Goal: Use online tool/utility: Use online tool/utility

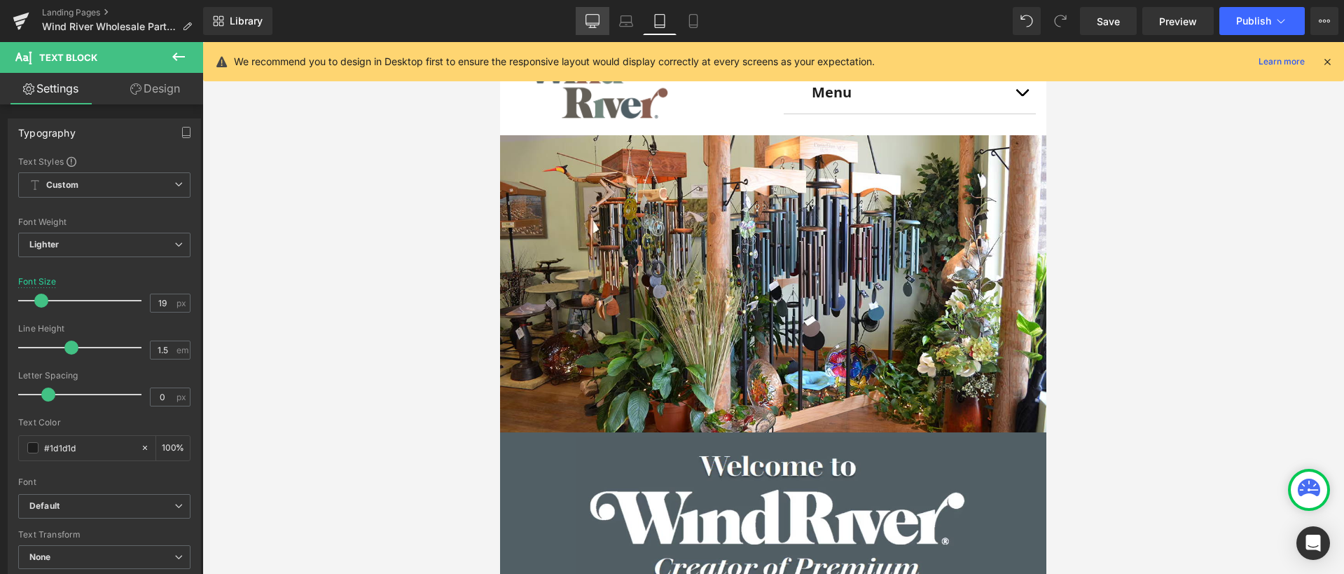
click at [590, 15] on icon at bounding box center [592, 21] width 14 height 14
click at [594, 18] on icon at bounding box center [592, 21] width 14 height 14
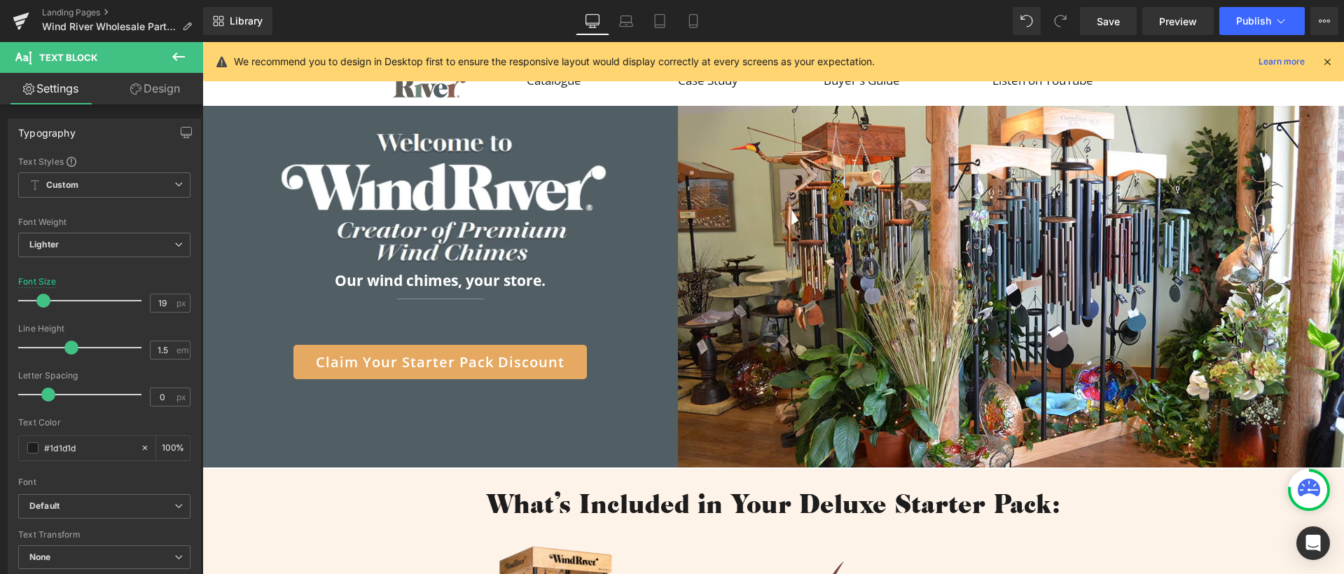
type input "21"
type input "100"
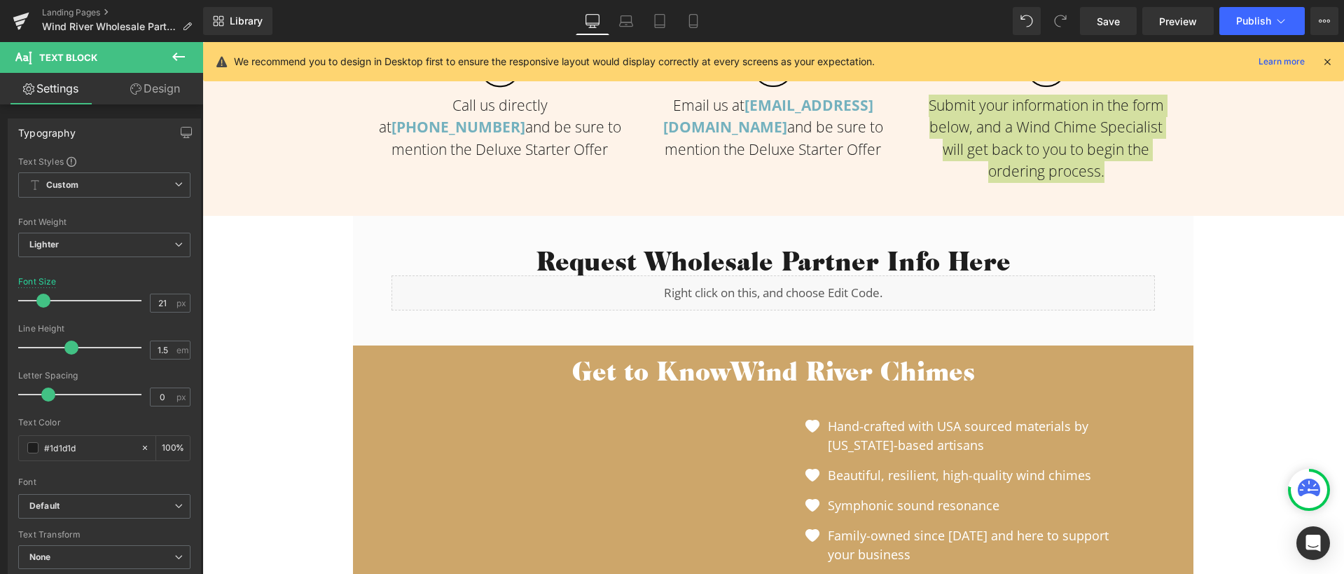
scroll to position [924, 0]
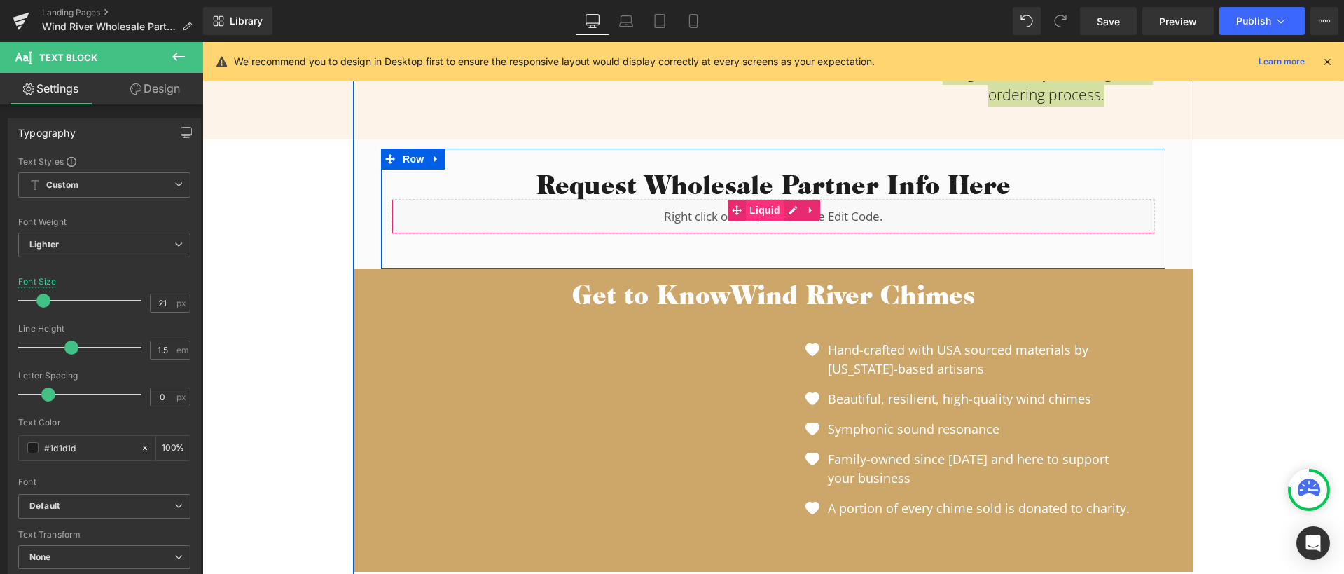
click at [751, 211] on span "Liquid" at bounding box center [765, 210] width 38 height 21
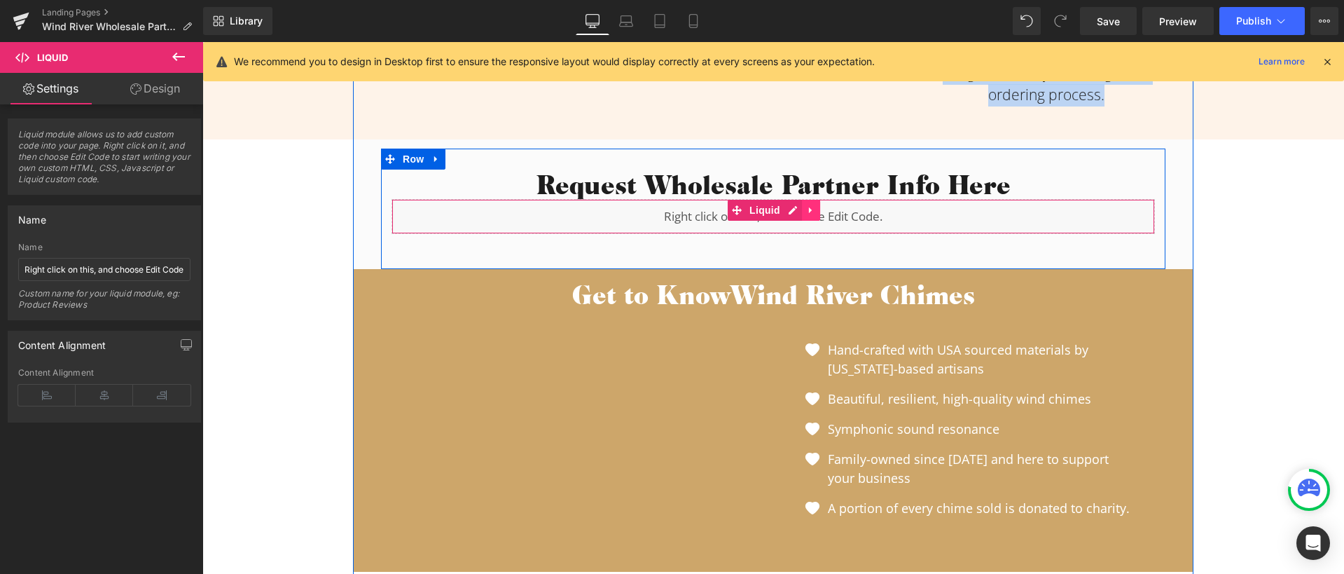
click at [807, 211] on icon at bounding box center [811, 209] width 10 height 11
click at [723, 207] on link "Liquid" at bounding box center [728, 210] width 56 height 21
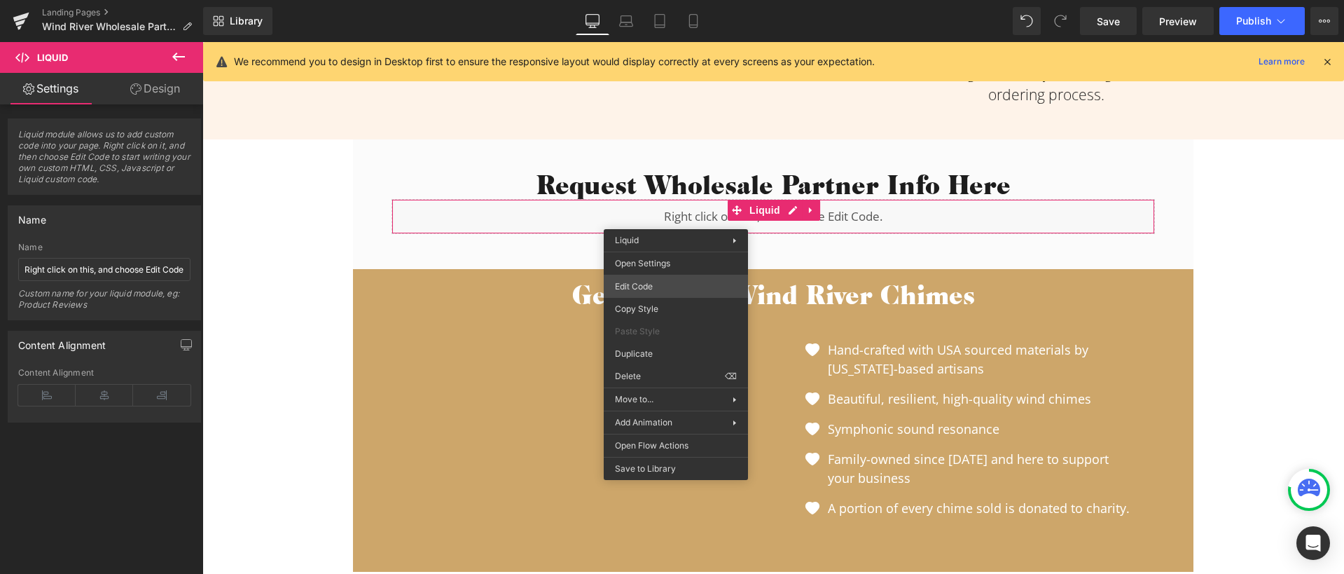
click at [667, 0] on div "Liquid You are previewing how the will restyle your page. You can not edit Elem…" at bounding box center [672, 0] width 1344 height 0
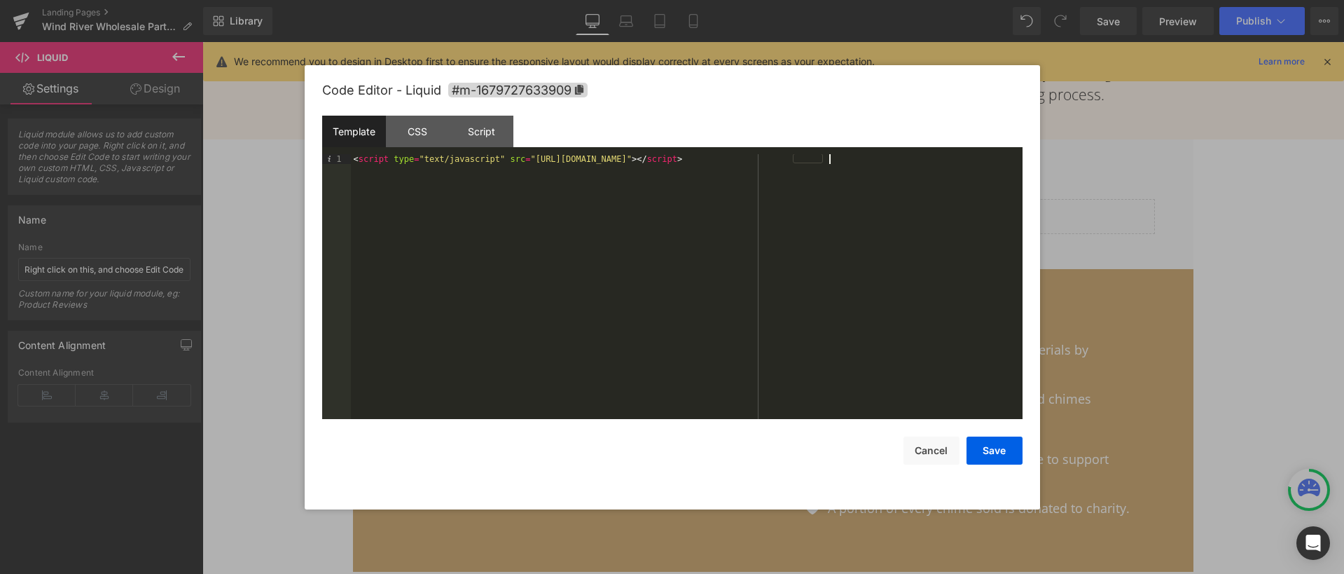
click at [852, 158] on div "< script type = "text/javascript" src = "[URL][DOMAIN_NAME]" > </ script >" at bounding box center [687, 296] width 672 height 284
drag, startPoint x: 850, startPoint y: 157, endPoint x: 350, endPoint y: 155, distance: 500.0
click at [351, 155] on div "< script type = "text/javascript" src = "[URL][DOMAIN_NAME]" > </ script > < sc…" at bounding box center [687, 296] width 672 height 284
click at [361, 159] on div "< script type = "text/javascript" src = "[URL][DOMAIN_NAME]" > </ script > < sc…" at bounding box center [687, 296] width 672 height 284
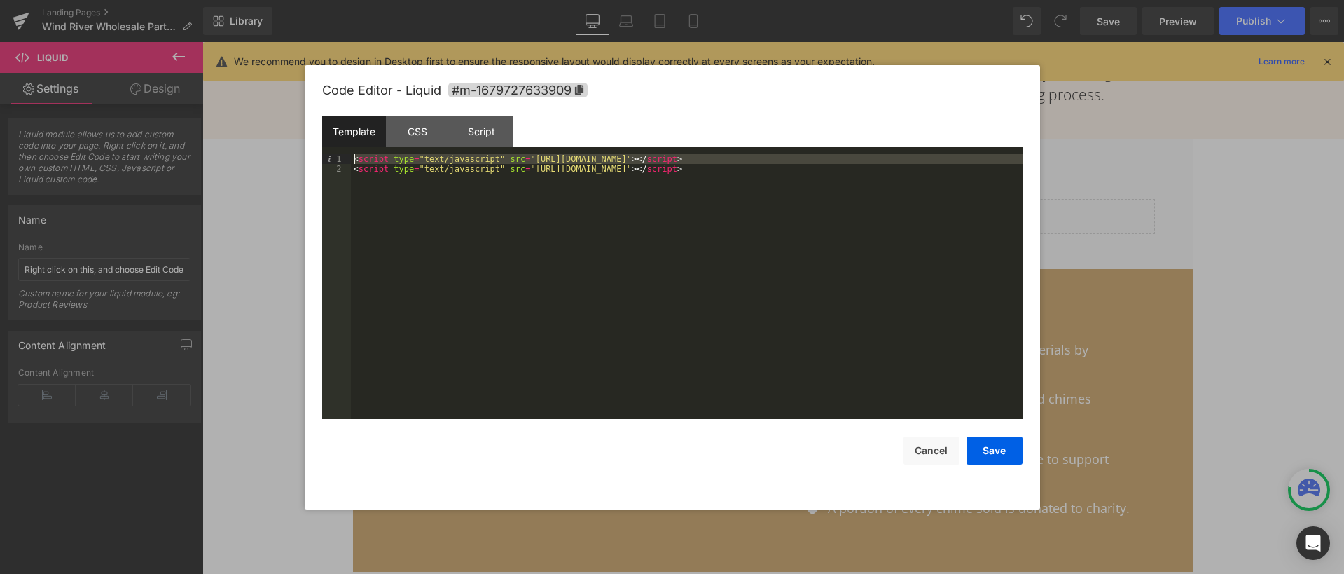
click at [361, 159] on div "< script type = "text/javascript" src = "[URL][DOMAIN_NAME]" > </ script > < sc…" at bounding box center [687, 296] width 672 height 284
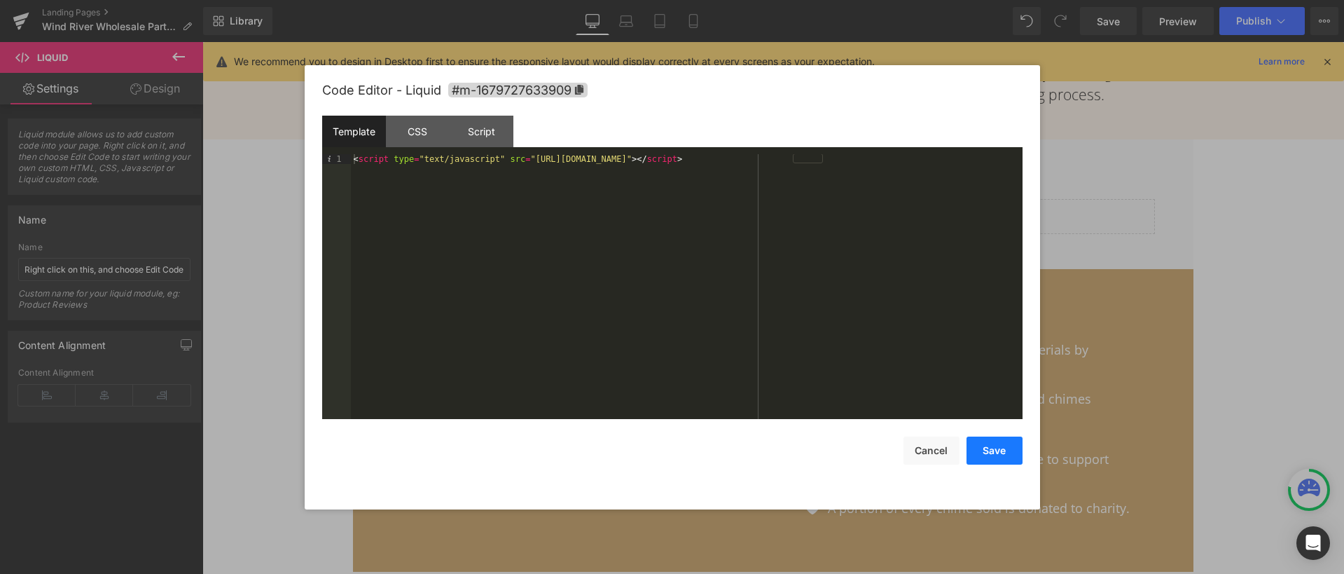
click at [1006, 453] on button "Save" at bounding box center [994, 450] width 56 height 28
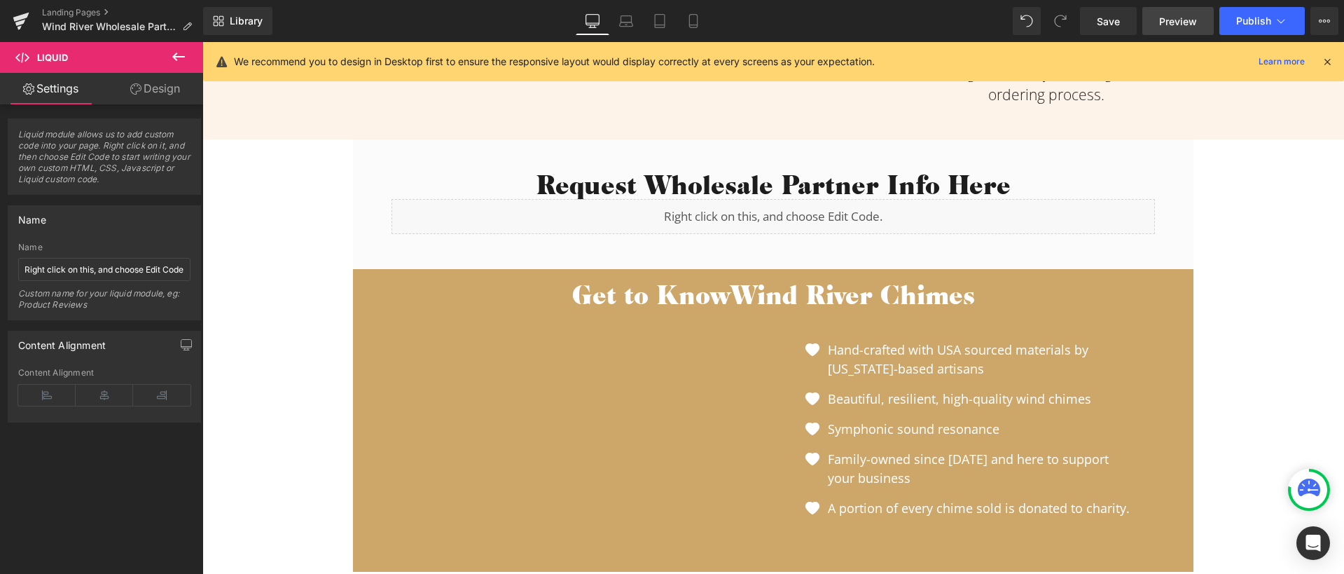
click at [1183, 17] on span "Preview" at bounding box center [1178, 21] width 38 height 15
click at [1100, 18] on span "Save" at bounding box center [1108, 21] width 23 height 15
click at [1185, 19] on span "Preview" at bounding box center [1178, 21] width 38 height 15
click at [1114, 25] on span "Save" at bounding box center [1108, 21] width 23 height 15
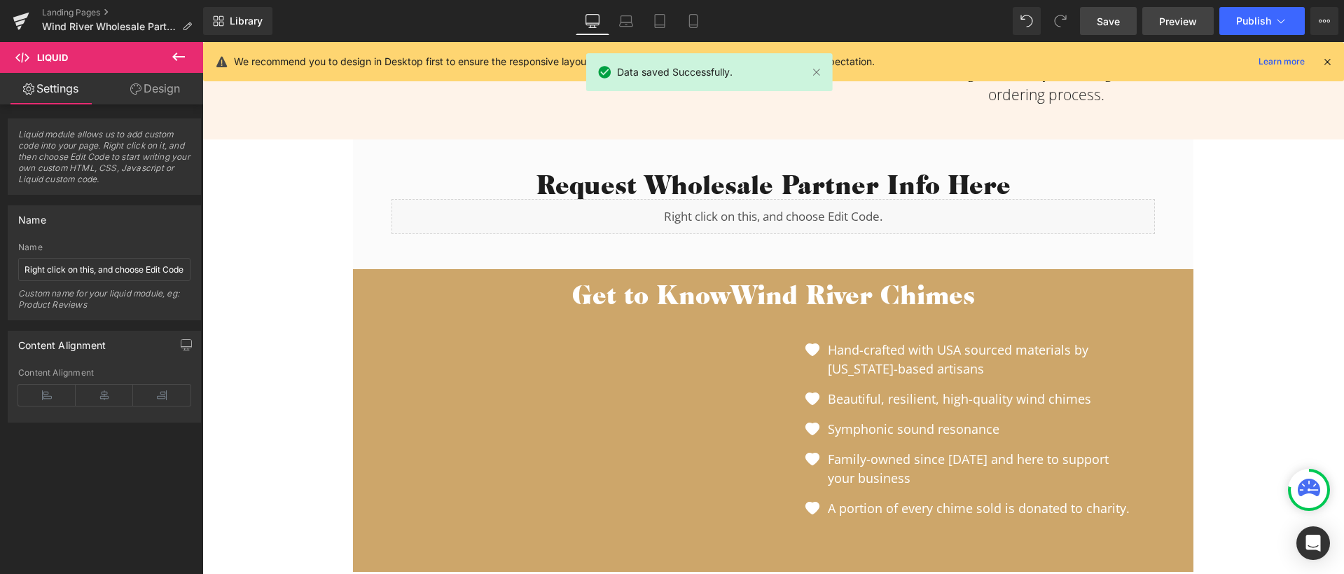
click at [1183, 8] on link "Preview" at bounding box center [1177, 21] width 71 height 28
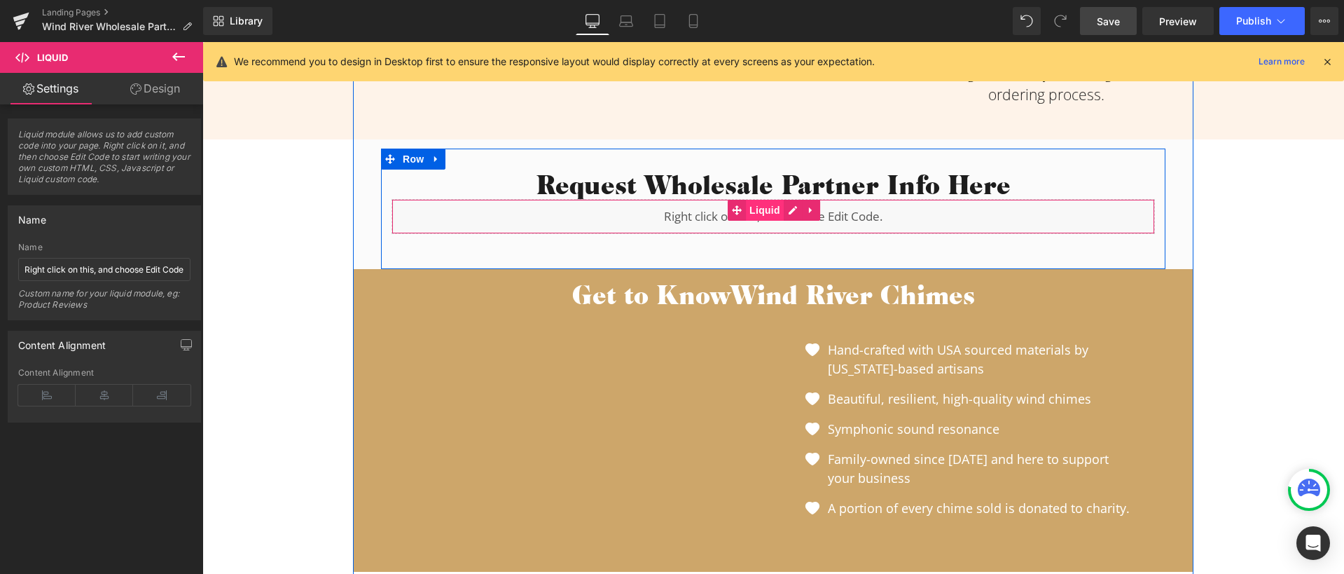
click at [761, 213] on span "Liquid" at bounding box center [765, 210] width 38 height 21
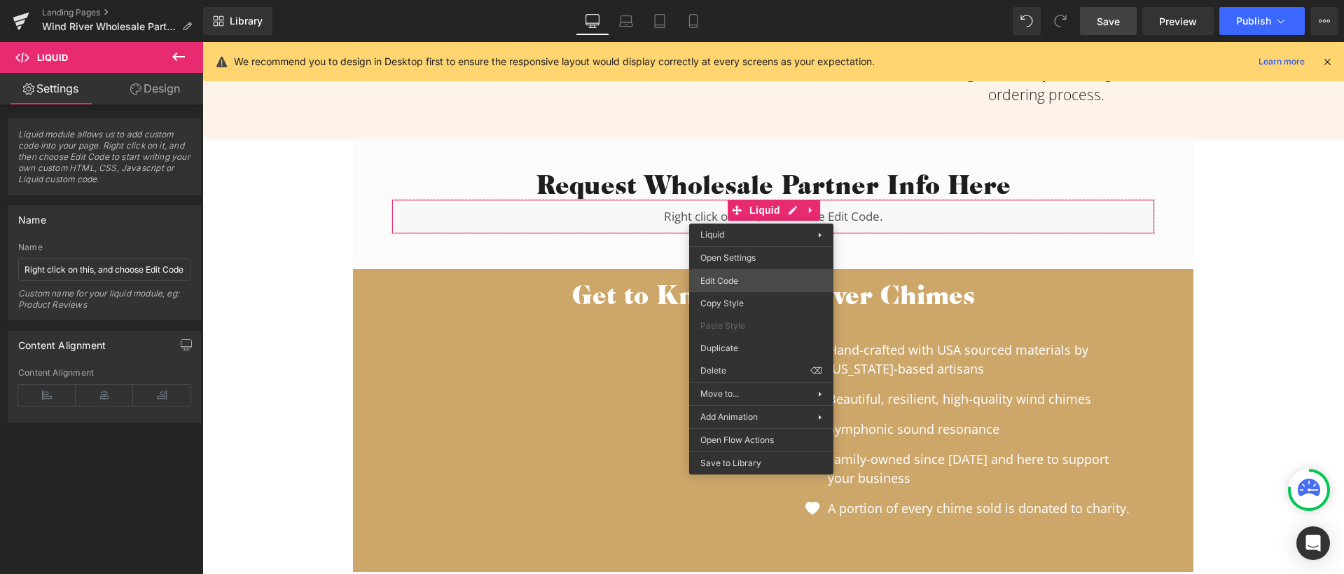
click at [749, 0] on div "Liquid You are previewing how the will restyle your page. You can not edit Elem…" at bounding box center [672, 0] width 1344 height 0
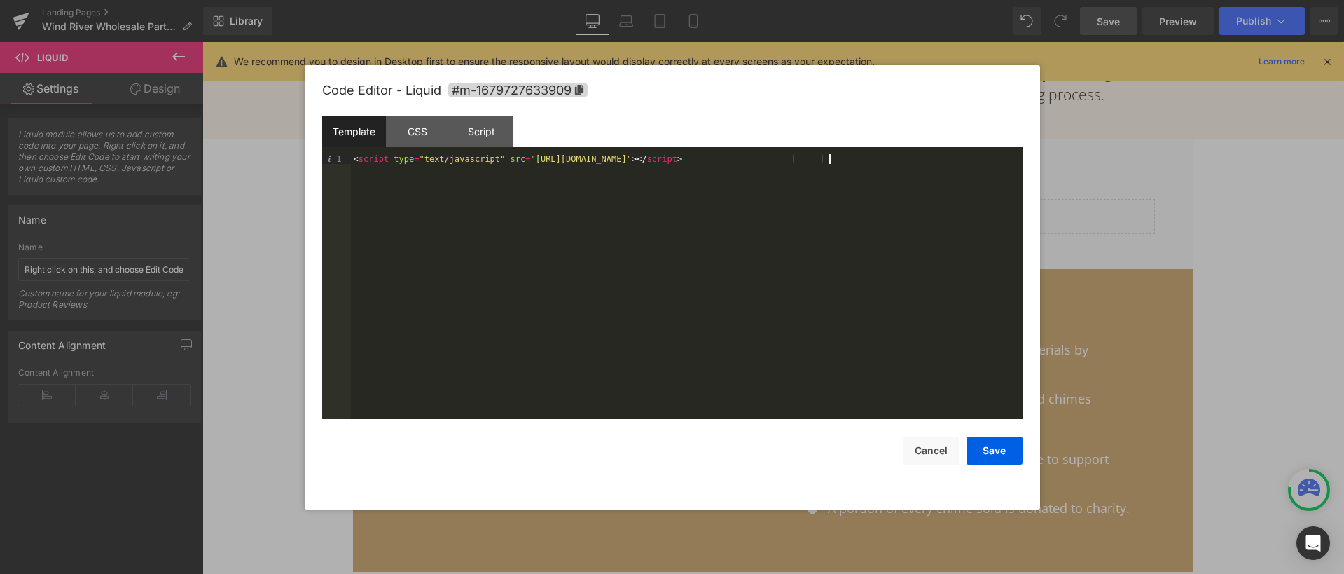
click at [497, 164] on div "< script type = "text/javascript" src = "[URL][DOMAIN_NAME]" > </ script >" at bounding box center [687, 296] width 672 height 284
click at [989, 452] on button "Save" at bounding box center [994, 450] width 56 height 28
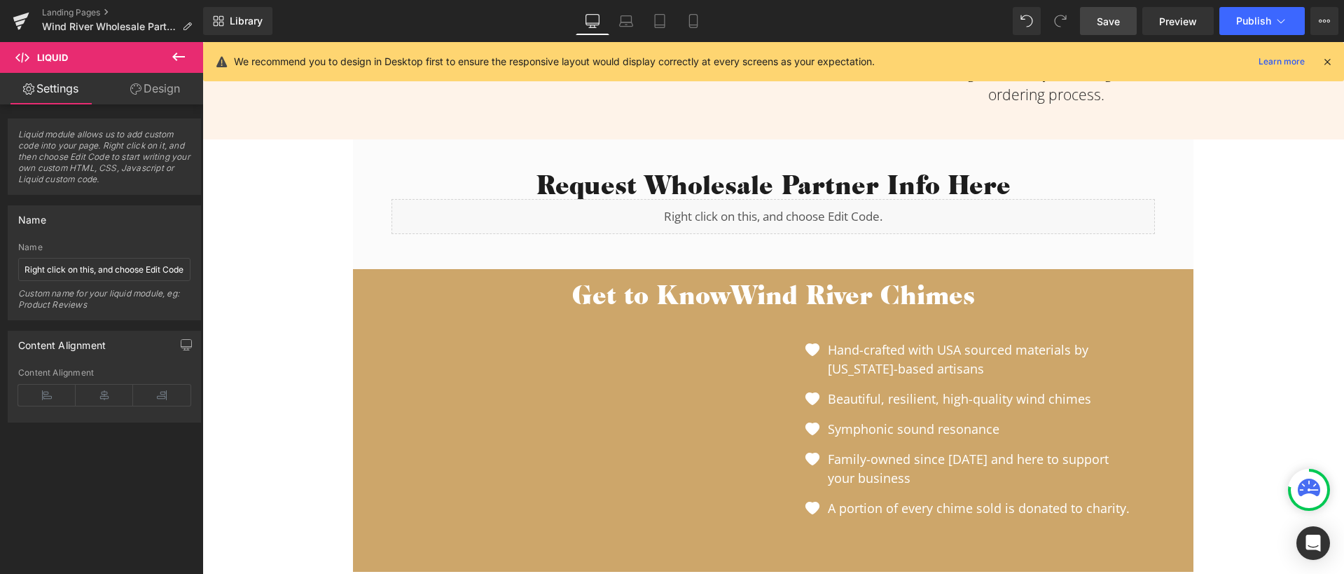
click at [1090, 20] on link "Save" at bounding box center [1108, 21] width 57 height 28
click at [1177, 32] on link "Preview" at bounding box center [1177, 21] width 71 height 28
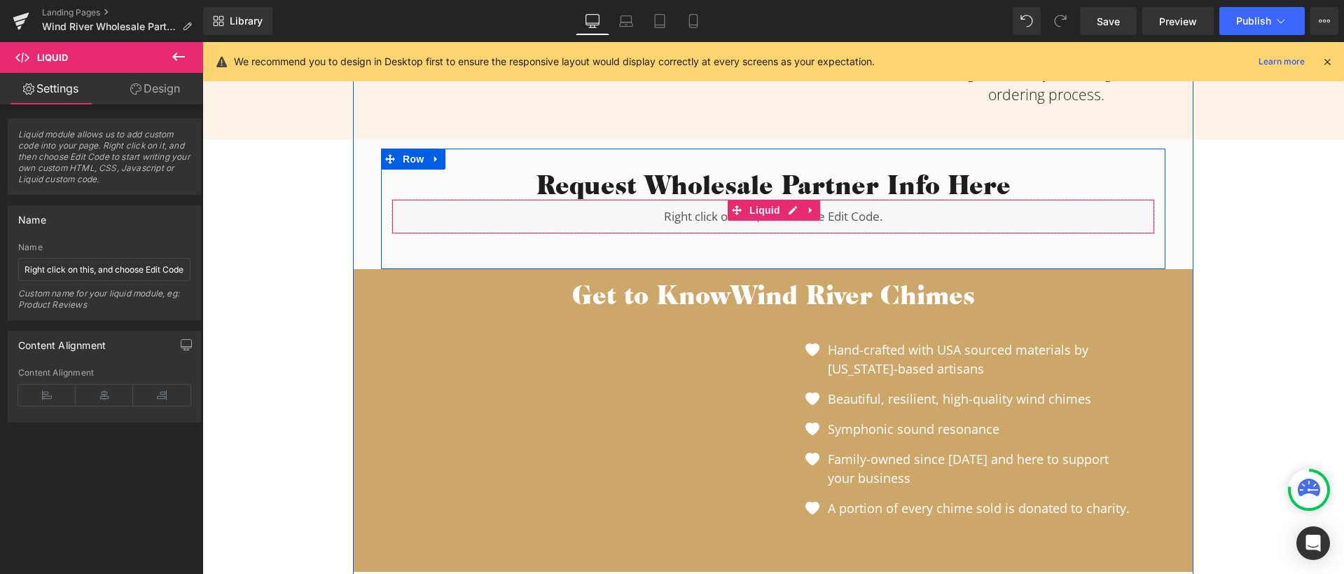
scroll to position [921, 0]
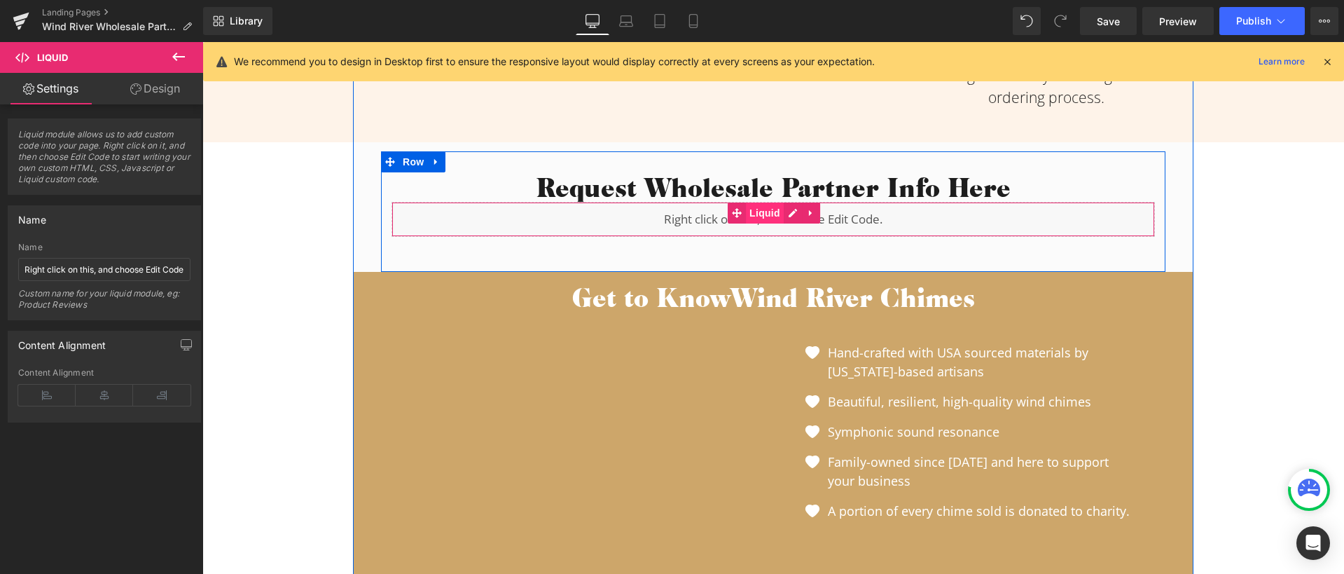
click at [748, 217] on span "Liquid" at bounding box center [765, 212] width 38 height 21
click at [758, 215] on span "Liquid" at bounding box center [765, 212] width 38 height 21
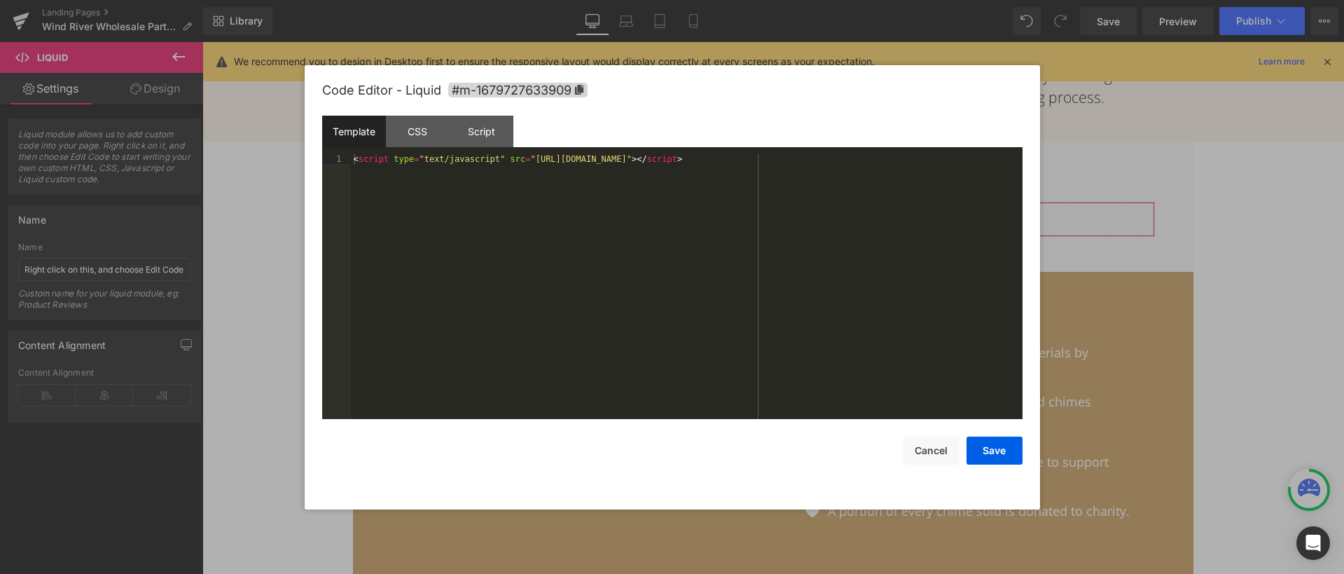
click at [758, 0] on div "Liquid You are previewing how the will restyle your page. You can not edit Elem…" at bounding box center [672, 0] width 1344 height 0
click at [861, 161] on div "< script type = "text/javascript" src = "[URL][DOMAIN_NAME]" > </ script >" at bounding box center [687, 296] width 672 height 284
click at [422, 126] on div "CSS" at bounding box center [418, 132] width 64 height 32
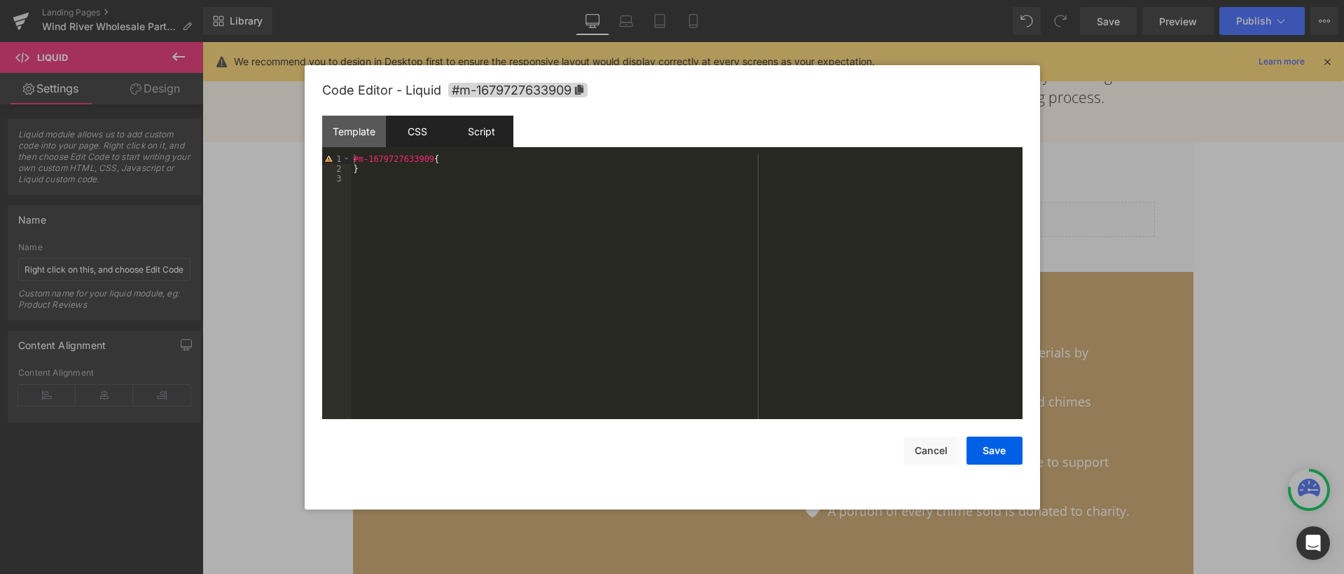
click at [476, 130] on div "Script" at bounding box center [482, 132] width 64 height 32
click at [419, 134] on div "CSS" at bounding box center [418, 132] width 64 height 32
click at [358, 128] on div "Template" at bounding box center [354, 132] width 64 height 32
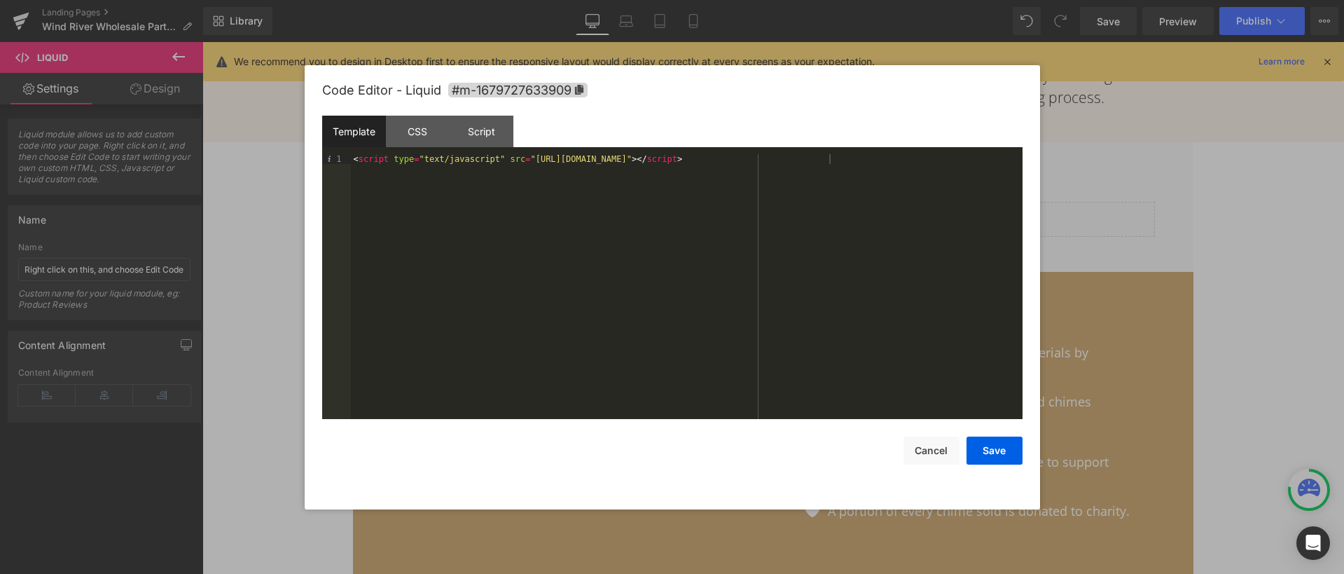
click at [454, 150] on div "Template CSS Script Data" at bounding box center [672, 135] width 700 height 39
click at [468, 144] on div "Script" at bounding box center [482, 132] width 64 height 32
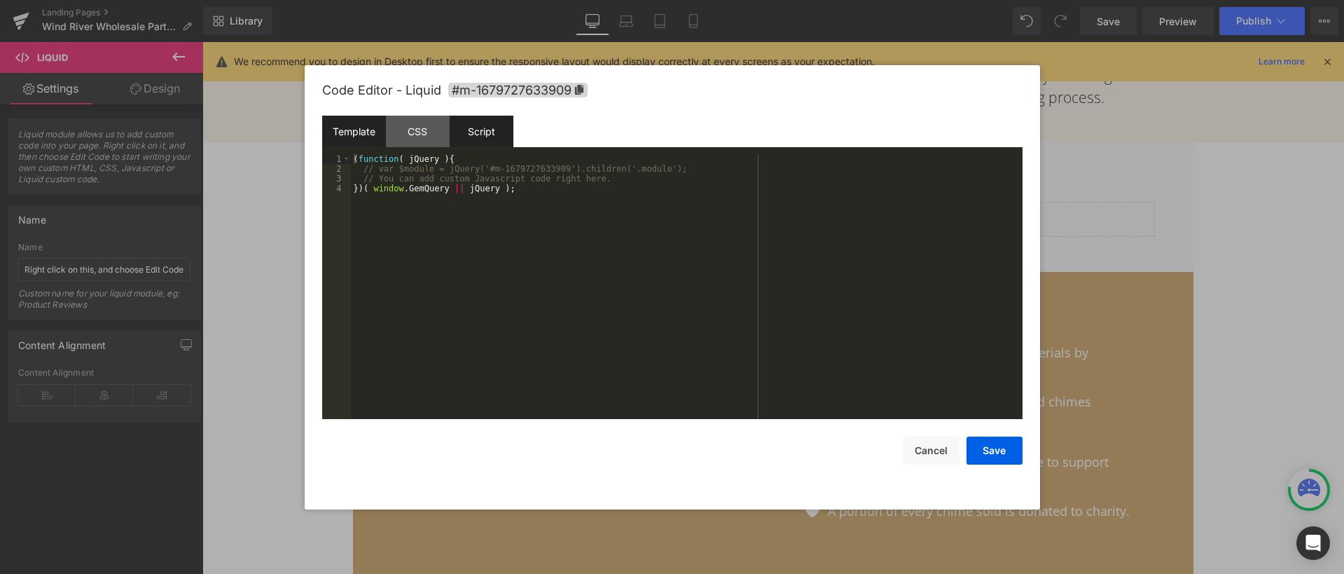
click at [370, 134] on div "Template" at bounding box center [354, 132] width 64 height 32
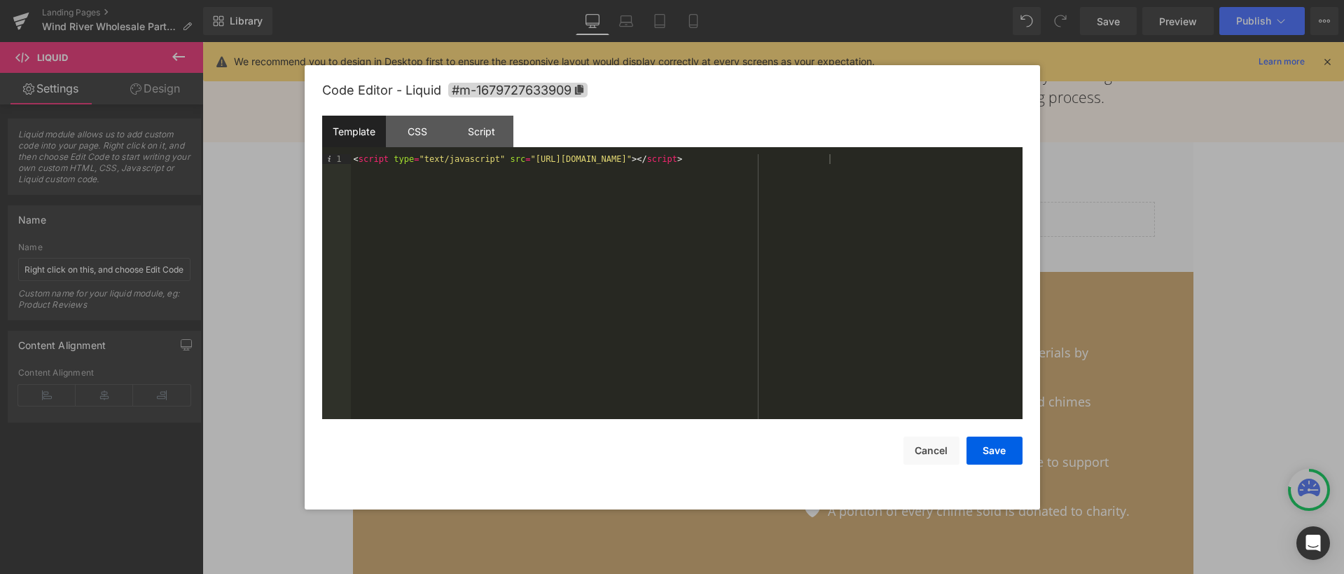
click at [434, 173] on div "< script type = "text/javascript" src = "[URL][DOMAIN_NAME]" > </ script >" at bounding box center [687, 296] width 672 height 284
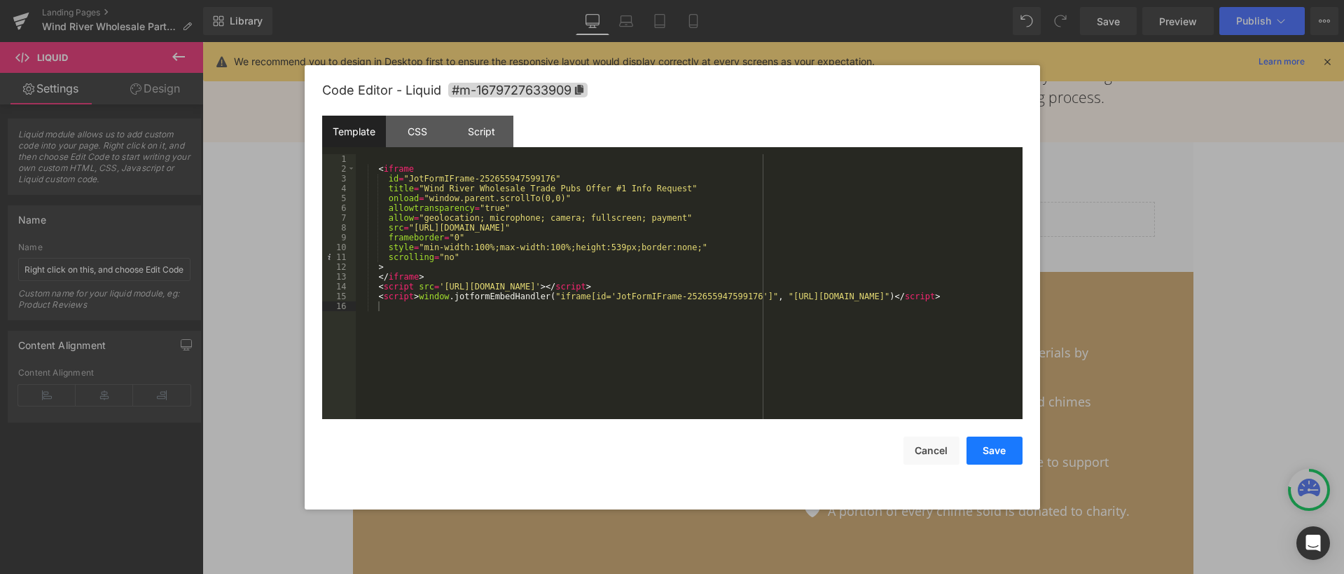
click at [1003, 451] on button "Save" at bounding box center [994, 450] width 56 height 28
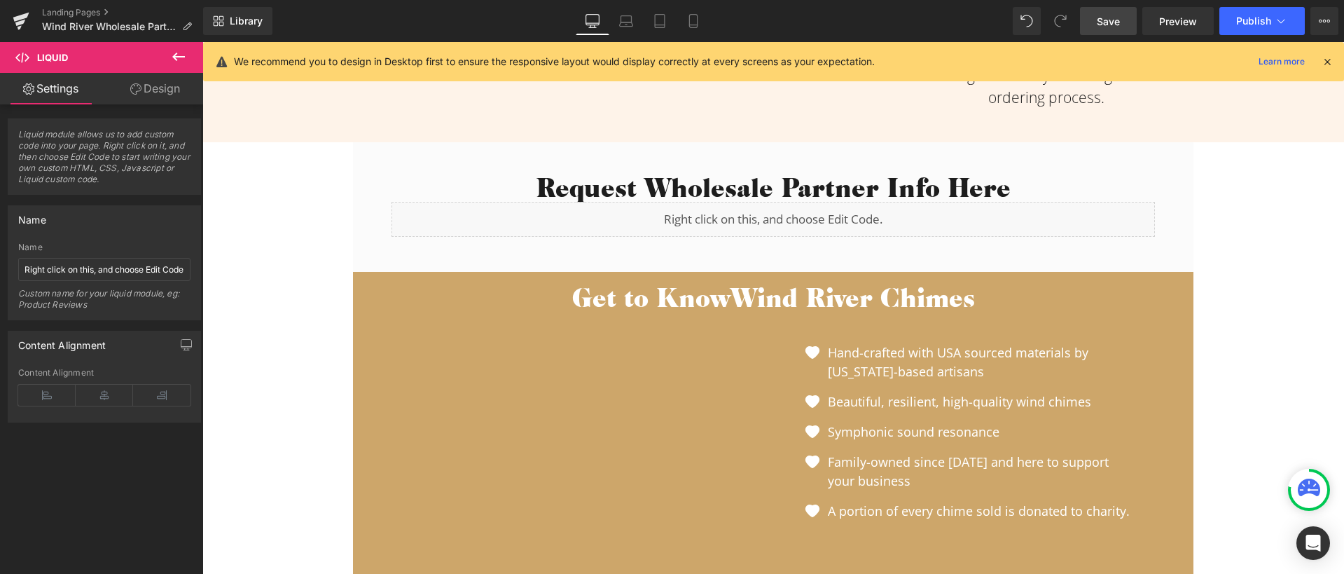
click at [1104, 21] on span "Save" at bounding box center [1108, 21] width 23 height 15
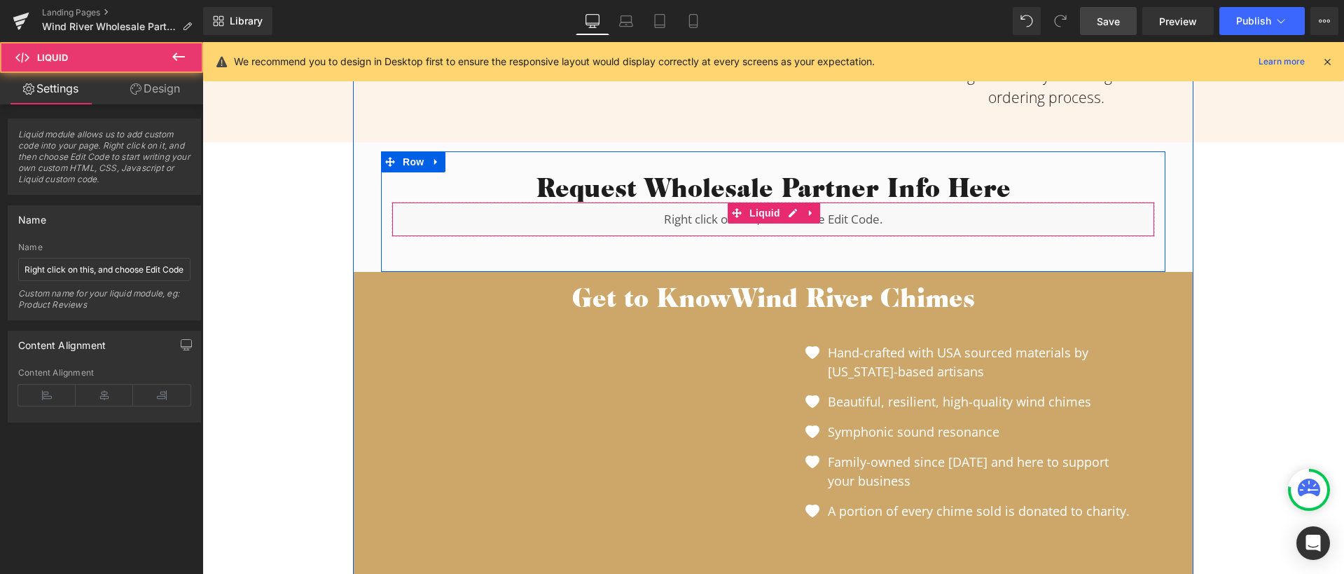
click at [680, 213] on div "Liquid" at bounding box center [772, 219] width 763 height 35
click at [768, 211] on span "Liquid" at bounding box center [765, 212] width 38 height 21
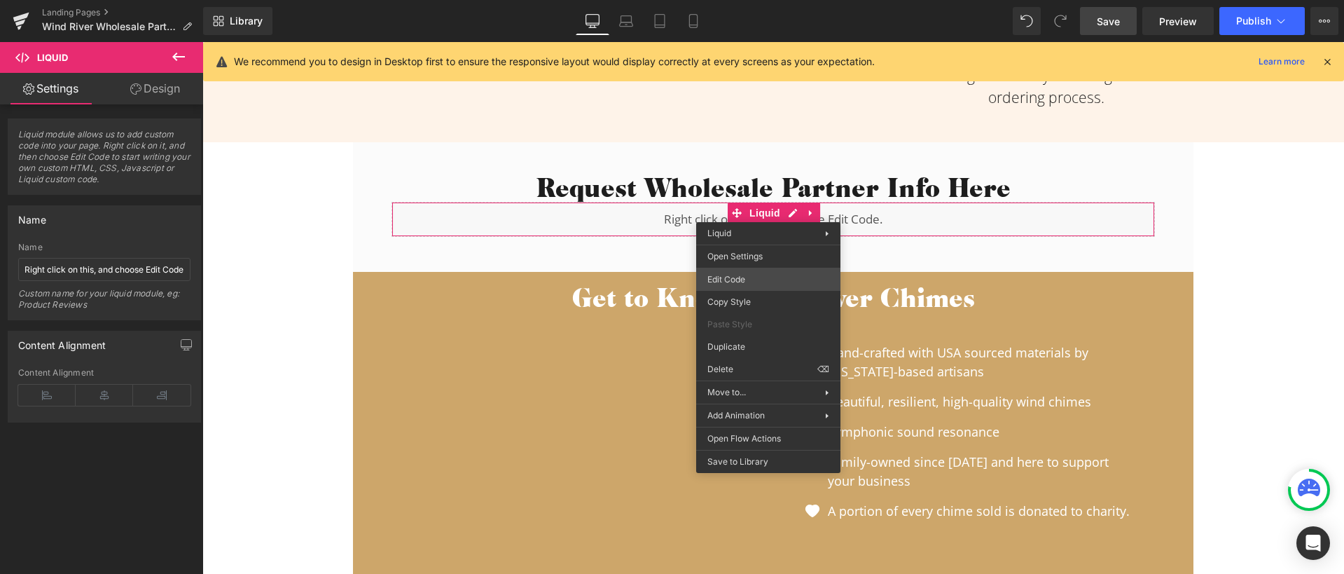
click at [746, 0] on div "Liquid You are previewing how the will restyle your page. You can not edit Elem…" at bounding box center [672, 0] width 1344 height 0
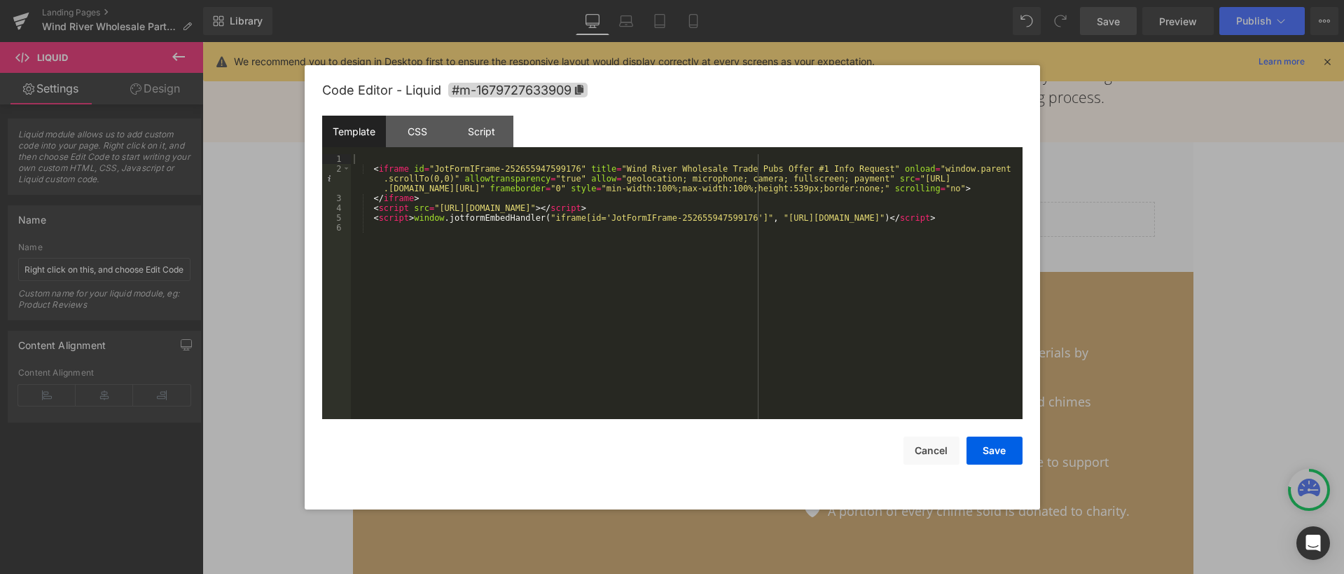
click at [598, 237] on div "< iframe id = "JotFormIFrame-252655947599176" title = "Wind River Wholesale Tra…" at bounding box center [687, 296] width 672 height 284
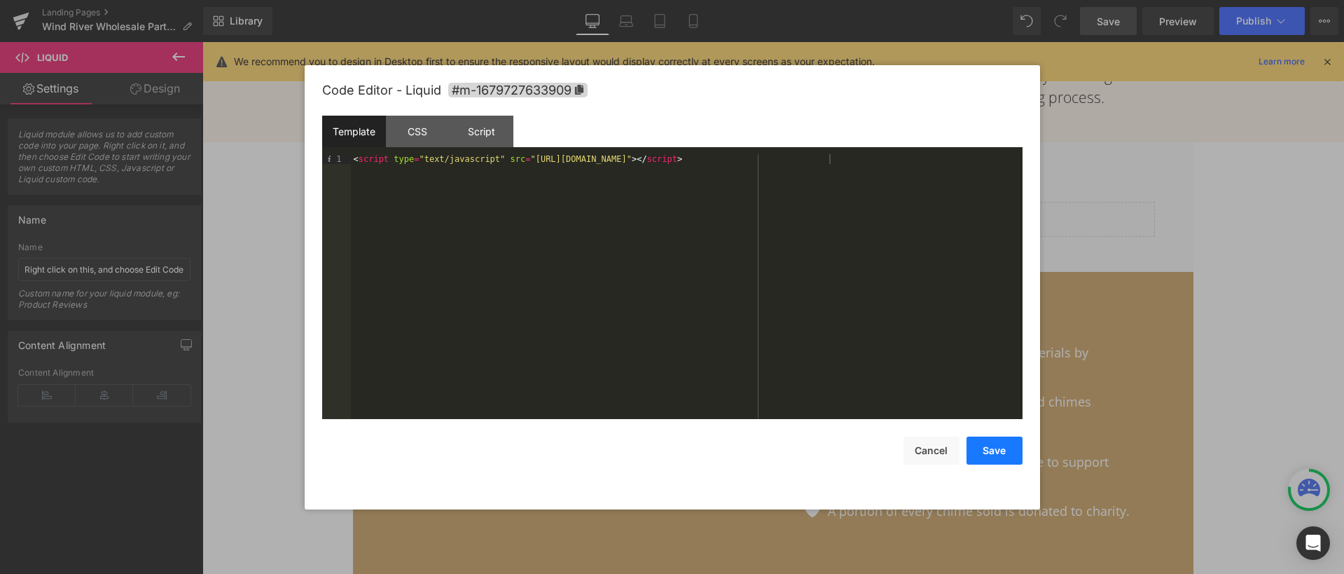
click at [991, 443] on button "Save" at bounding box center [994, 450] width 56 height 28
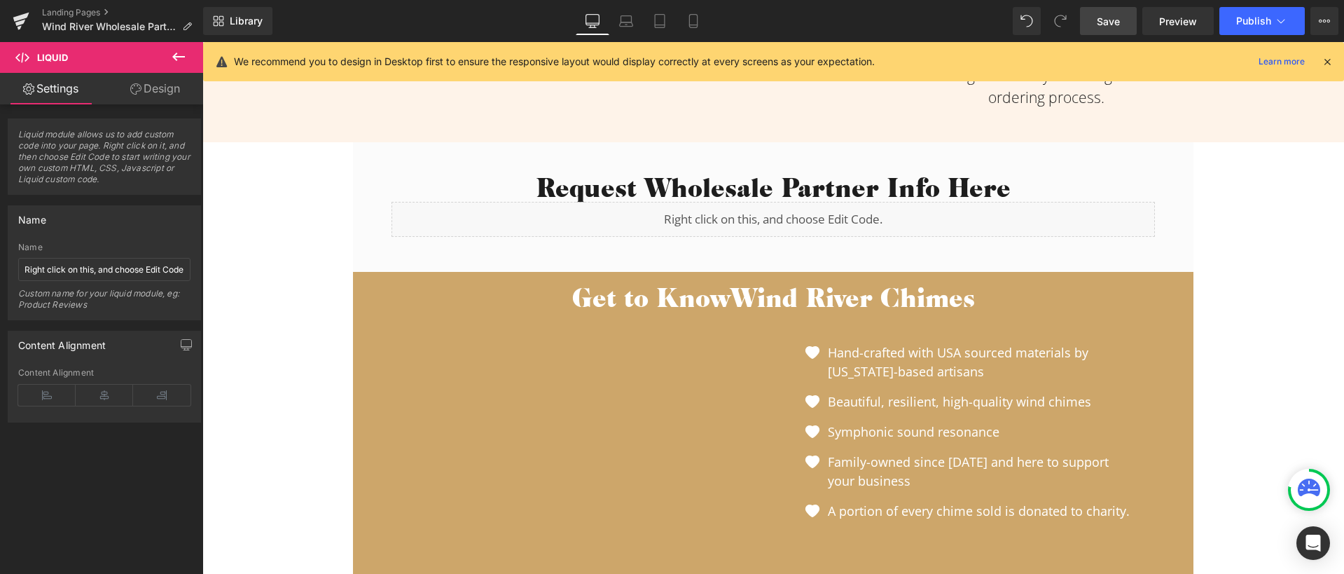
click at [1090, 28] on link "Save" at bounding box center [1108, 21] width 57 height 28
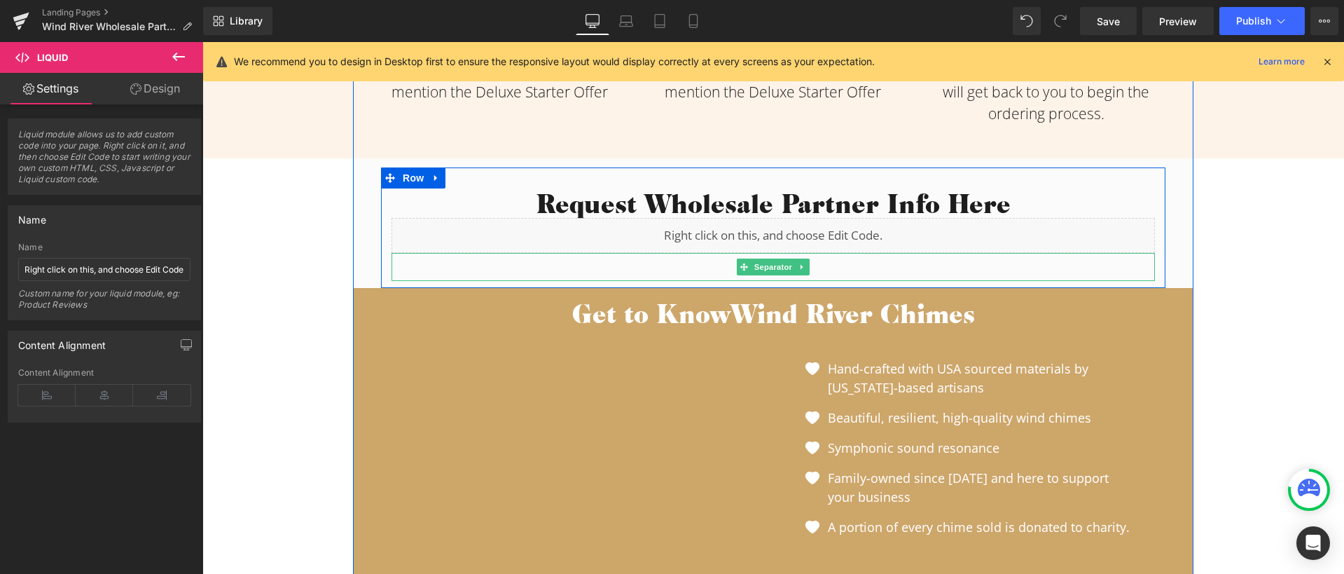
scroll to position [899, 0]
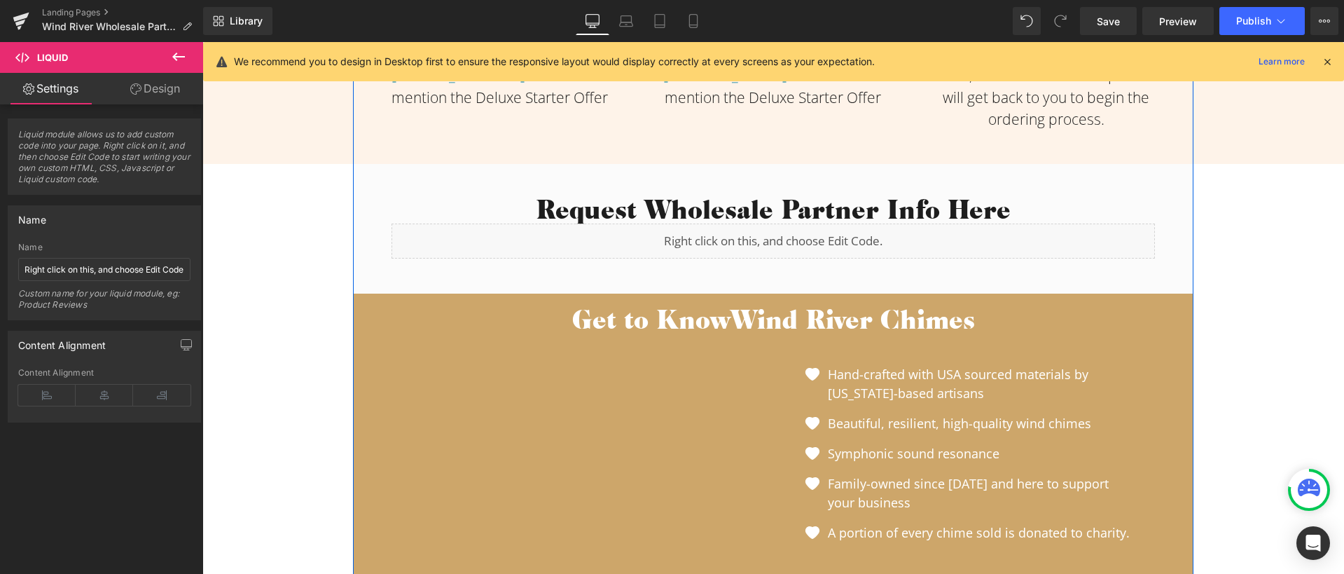
click at [913, 202] on h2 "Request Wholesale Partner Info Here" at bounding box center [772, 208] width 763 height 29
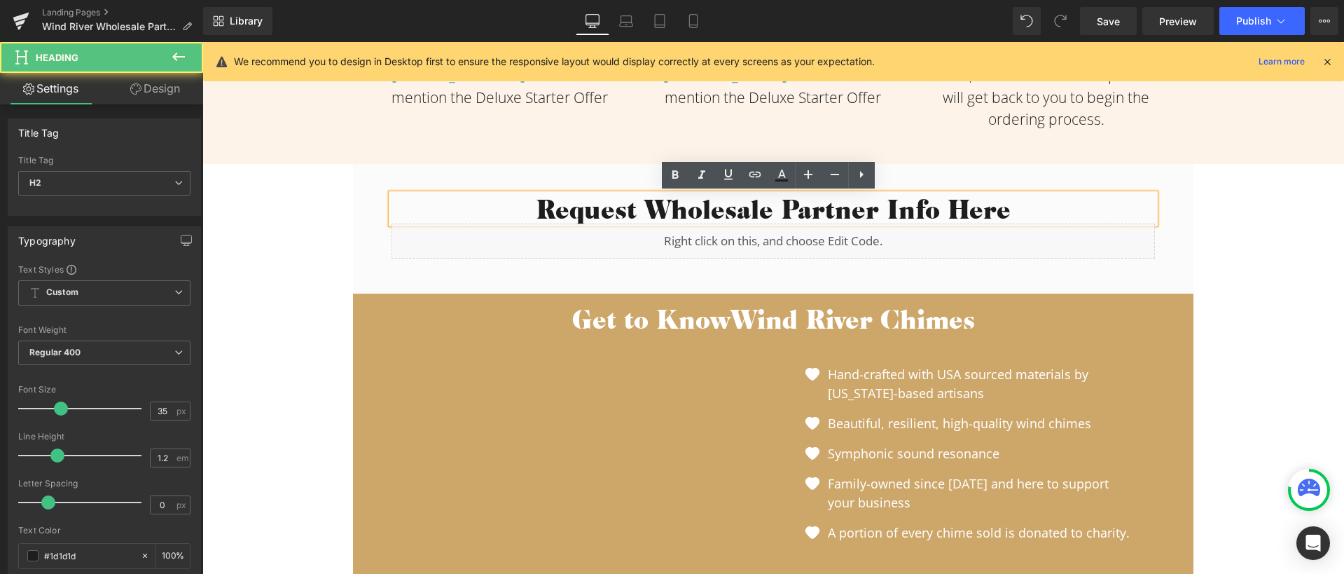
click at [590, 208] on h2 "Request Wholesale Partner Info Here" at bounding box center [772, 208] width 763 height 29
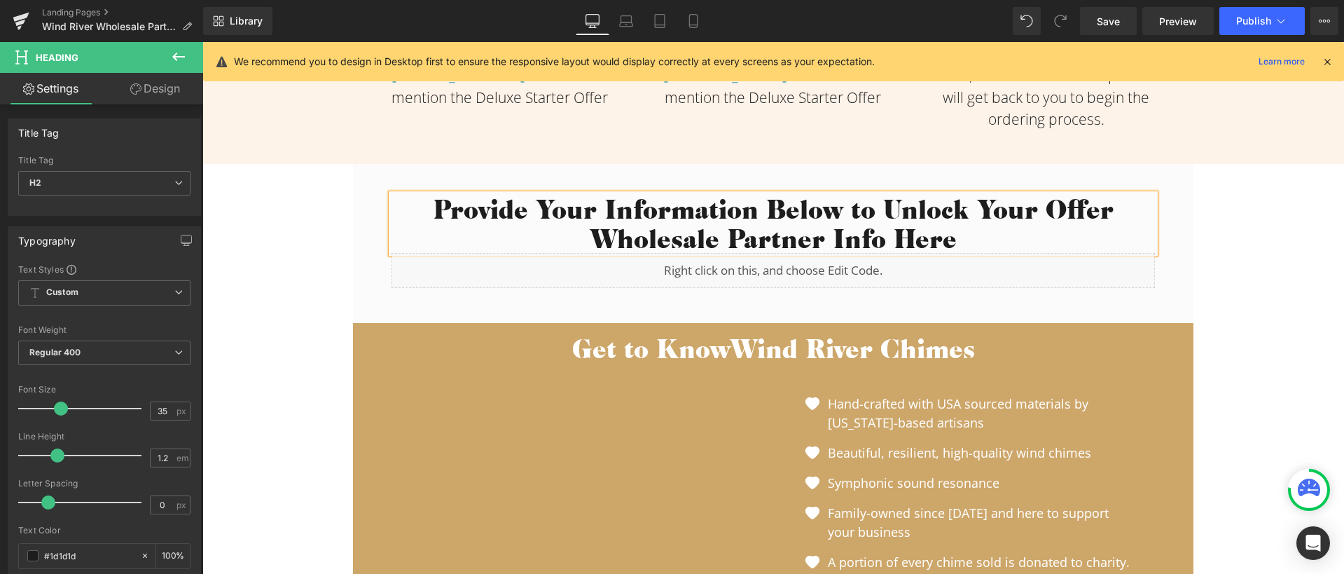
click at [695, 244] on h2 "Provide Your Information Below to Unlock Your Offer Wholesale Partner Info Here" at bounding box center [772, 223] width 763 height 59
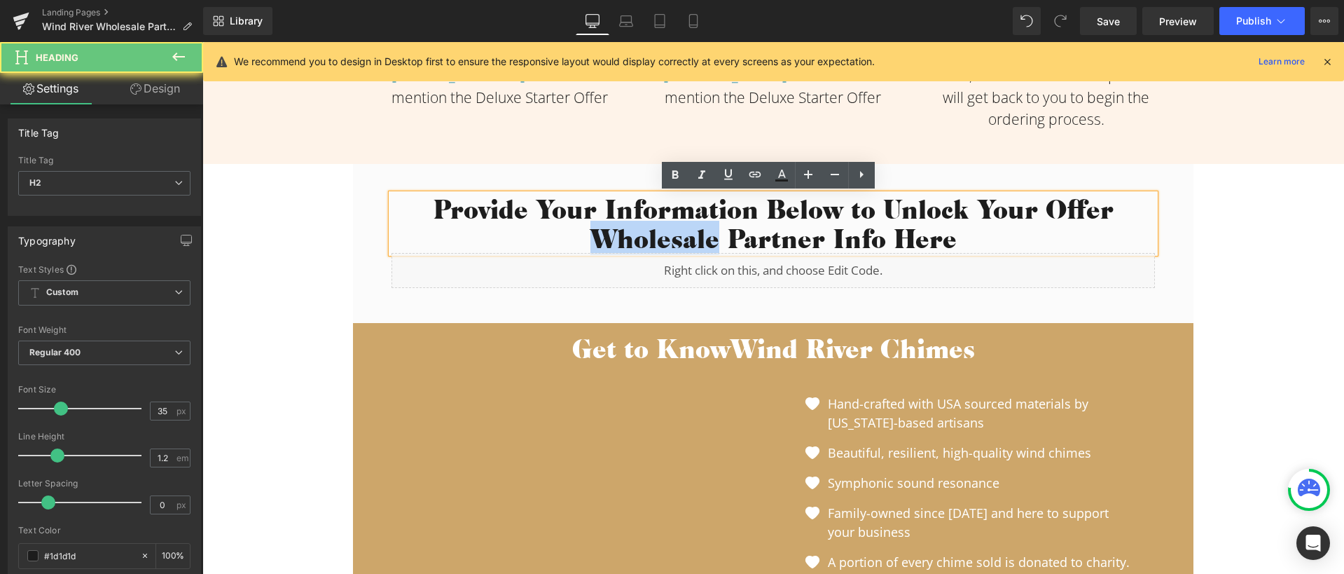
click at [696, 244] on h2 "Provide Your Information Below to Unlock Your Offer Wholesale Partner Info Here" at bounding box center [772, 223] width 763 height 59
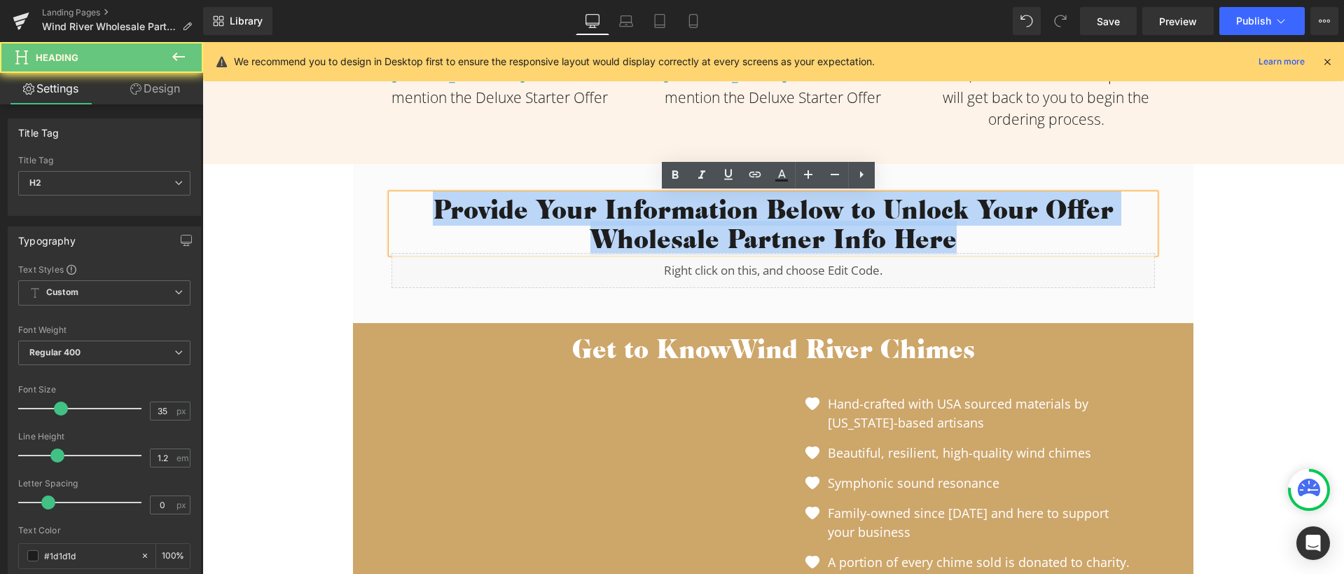
click at [696, 244] on h2 "Provide Your Information Below to Unlock Your Offer Wholesale Partner Info Here" at bounding box center [772, 223] width 763 height 59
click at [697, 244] on h2 "Provide Your Information Below to Unlock Your Offer Wholesale Partner Info Here" at bounding box center [772, 223] width 763 height 59
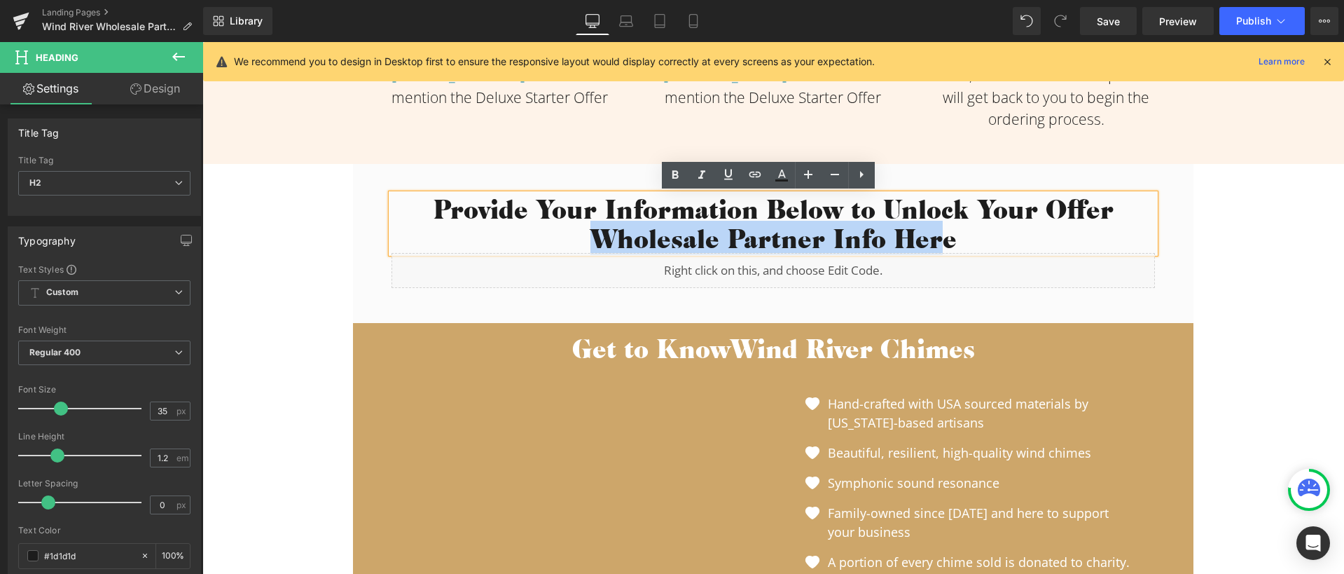
drag, startPoint x: 592, startPoint y: 238, endPoint x: 932, endPoint y: 242, distance: 340.3
click at [932, 241] on h2 "Provide Your Information Below to Unlock Your Offer Wholesale Partner Info Here" at bounding box center [772, 223] width 763 height 59
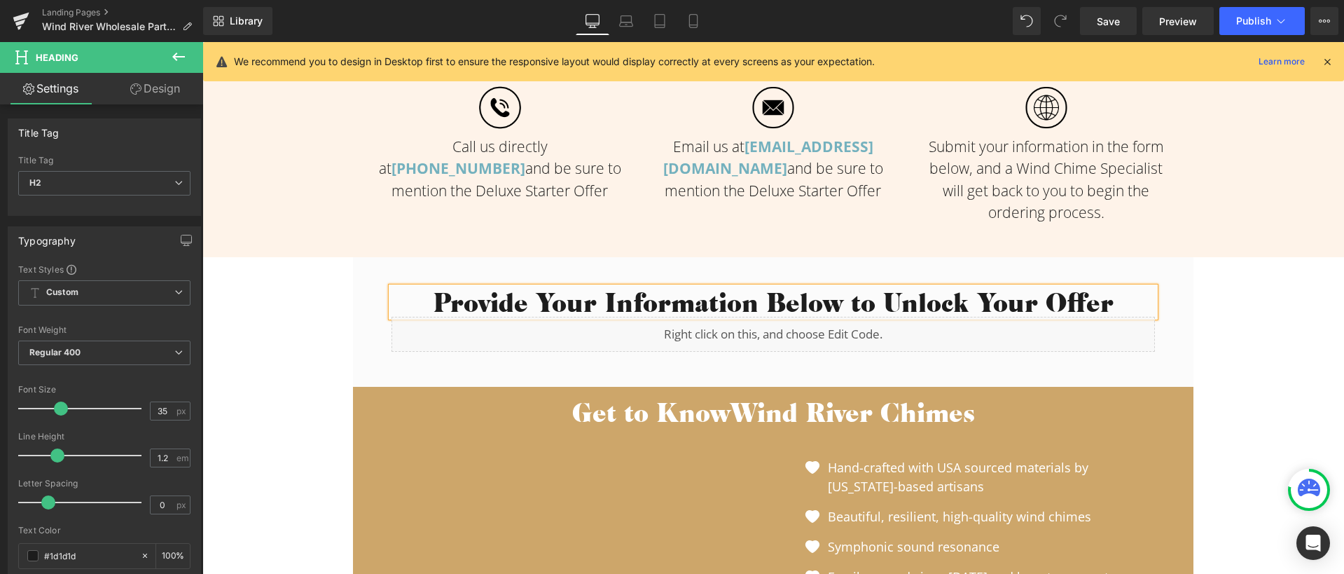
scroll to position [801, 0]
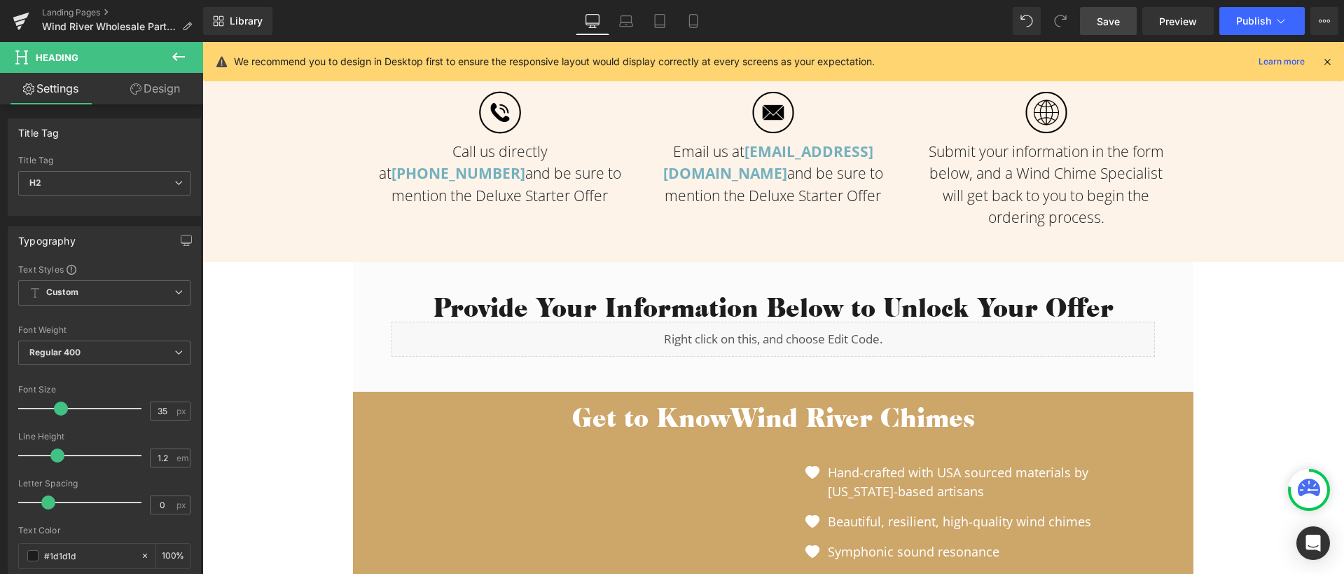
click at [1100, 7] on link "Save" at bounding box center [1108, 21] width 57 height 28
click at [1178, 22] on span "Preview" at bounding box center [1178, 21] width 38 height 15
